Goal: Entertainment & Leisure: Consume media (video, audio)

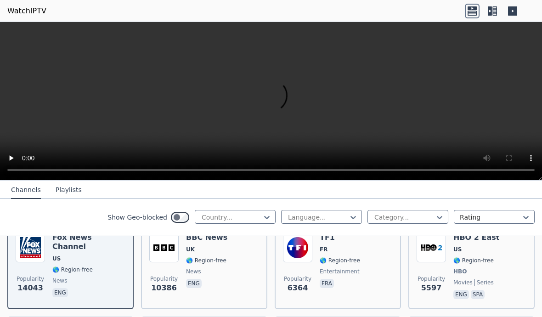
scroll to position [120, 0]
click at [247, 226] on div "Show Geo-blocked Country... Language... Category... Rating" at bounding box center [271, 217] width 542 height 37
click at [251, 209] on div "Show Geo-blocked Country... Language... Category... Rating" at bounding box center [271, 217] width 542 height 37
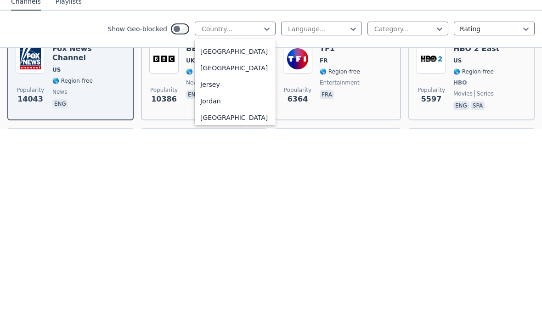
scroll to position [1568, 0]
click at [208, 232] on div "[GEOGRAPHIC_DATA]" at bounding box center [235, 240] width 81 height 17
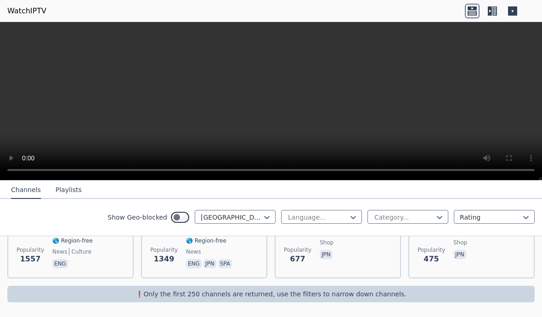
scroll to position [148, 0]
click at [115, 290] on p "❗️Only the first 250 channels are returned, use the filters to narrow down chan…" at bounding box center [271, 293] width 520 height 9
click at [192, 297] on p "❗️Only the first 250 channels are returned, use the filters to narrow down chan…" at bounding box center [271, 293] width 520 height 9
click at [152, 77] on video at bounding box center [271, 101] width 542 height 158
click at [268, 99] on video at bounding box center [271, 101] width 542 height 158
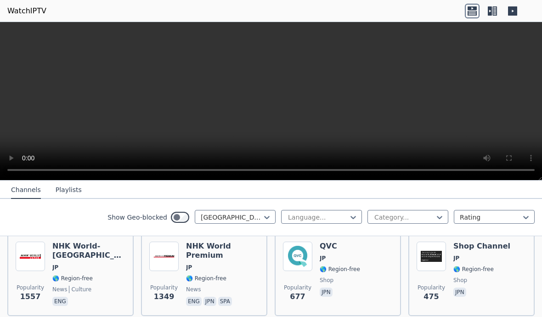
scroll to position [110, 0]
click at [92, 265] on div "NHK World-[GEOGRAPHIC_DATA] JP 🌎 Region-free news culture eng" at bounding box center [88, 275] width 73 height 66
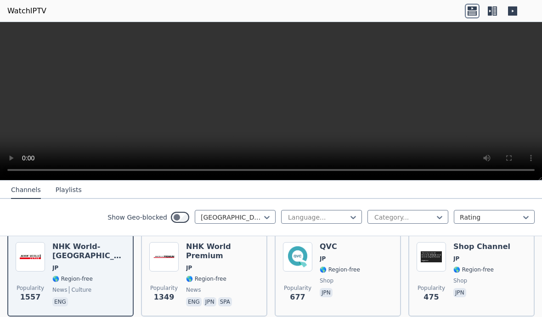
click at [271, 91] on video at bounding box center [271, 101] width 542 height 158
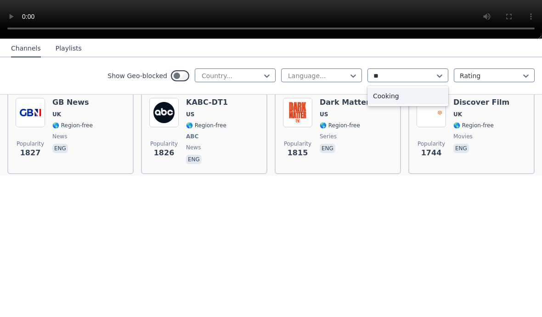
type input "*"
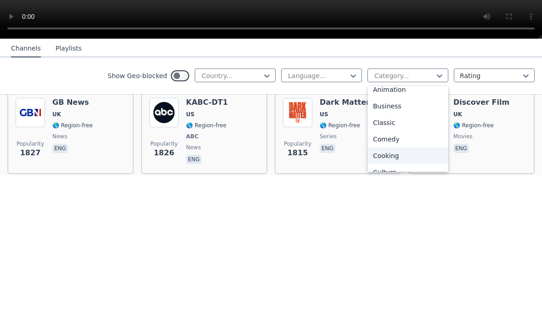
scroll to position [34, 0]
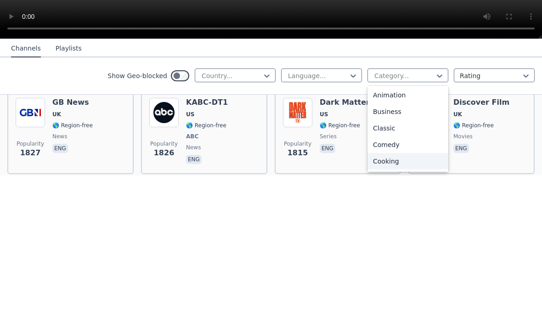
click at [382, 228] on div "Animation" at bounding box center [407, 236] width 81 height 17
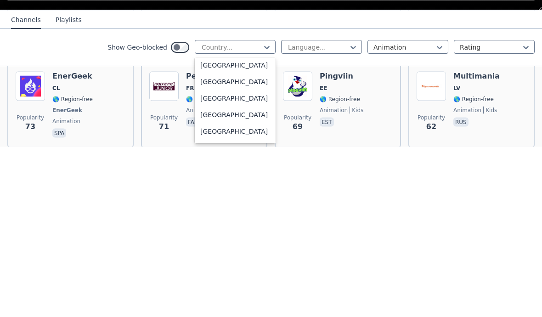
scroll to position [3215, 0]
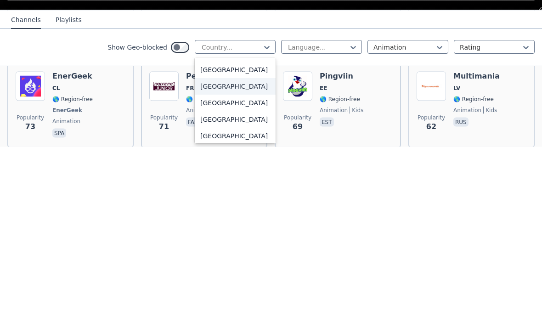
click at [202, 248] on div "[GEOGRAPHIC_DATA]" at bounding box center [235, 256] width 81 height 17
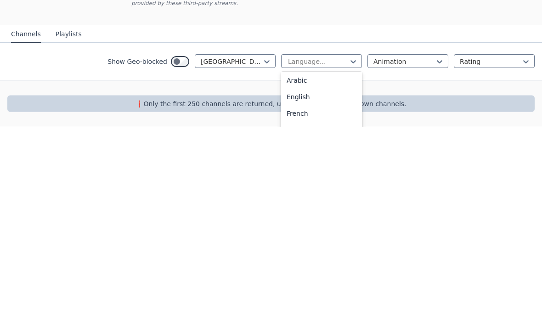
scroll to position [23, 0]
click at [305, 274] on div "English" at bounding box center [321, 282] width 81 height 17
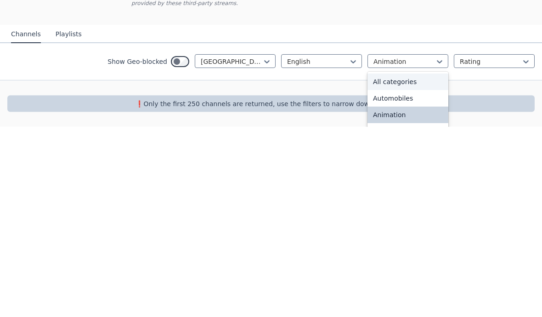
click at [394, 264] on div "All categories" at bounding box center [407, 272] width 81 height 17
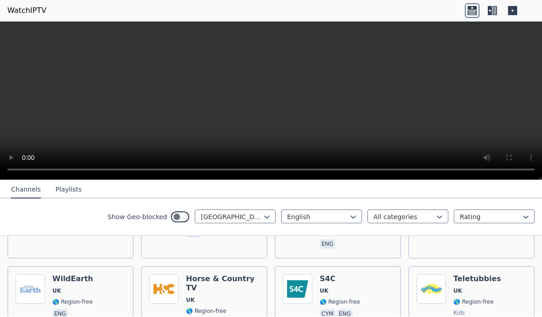
scroll to position [451, 0]
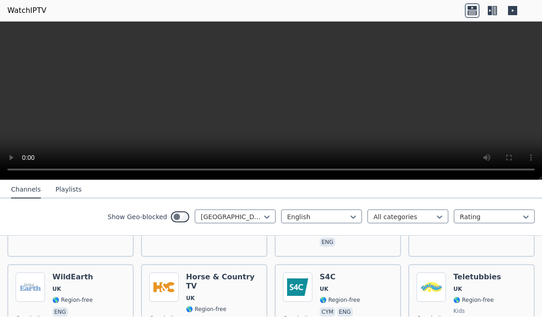
click at [335, 273] on h6 "S4C" at bounding box center [340, 277] width 40 height 9
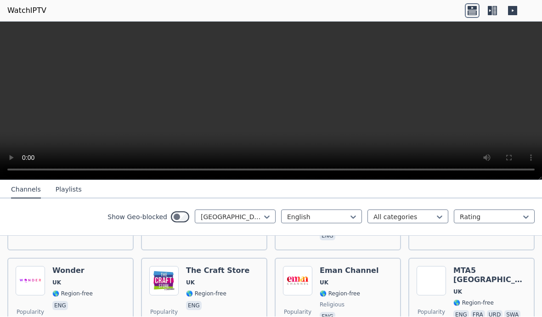
click at [33, 93] on video at bounding box center [271, 101] width 542 height 158
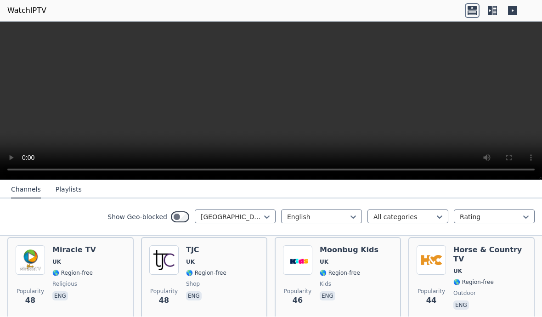
scroll to position [837, 0]
click at [274, 99] on video at bounding box center [271, 101] width 542 height 158
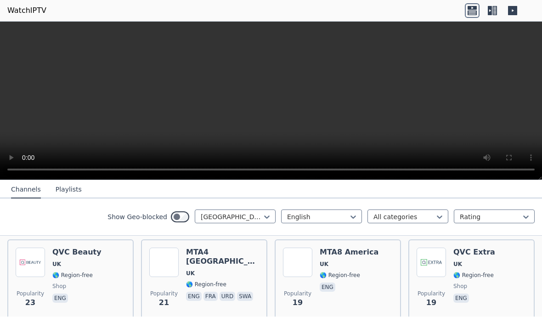
scroll to position [1193, 0]
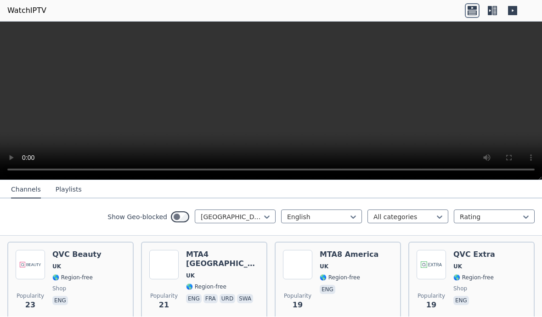
click at [51, 28] on video at bounding box center [271, 101] width 542 height 158
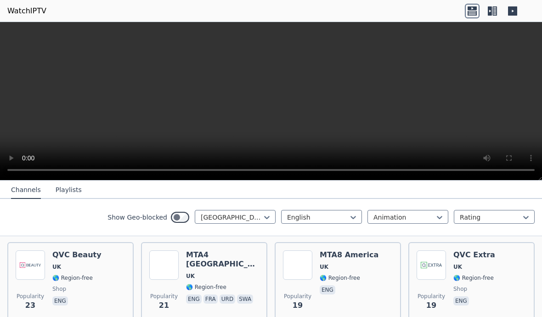
scroll to position [66, 0]
